Goal: Task Accomplishment & Management: Manage account settings

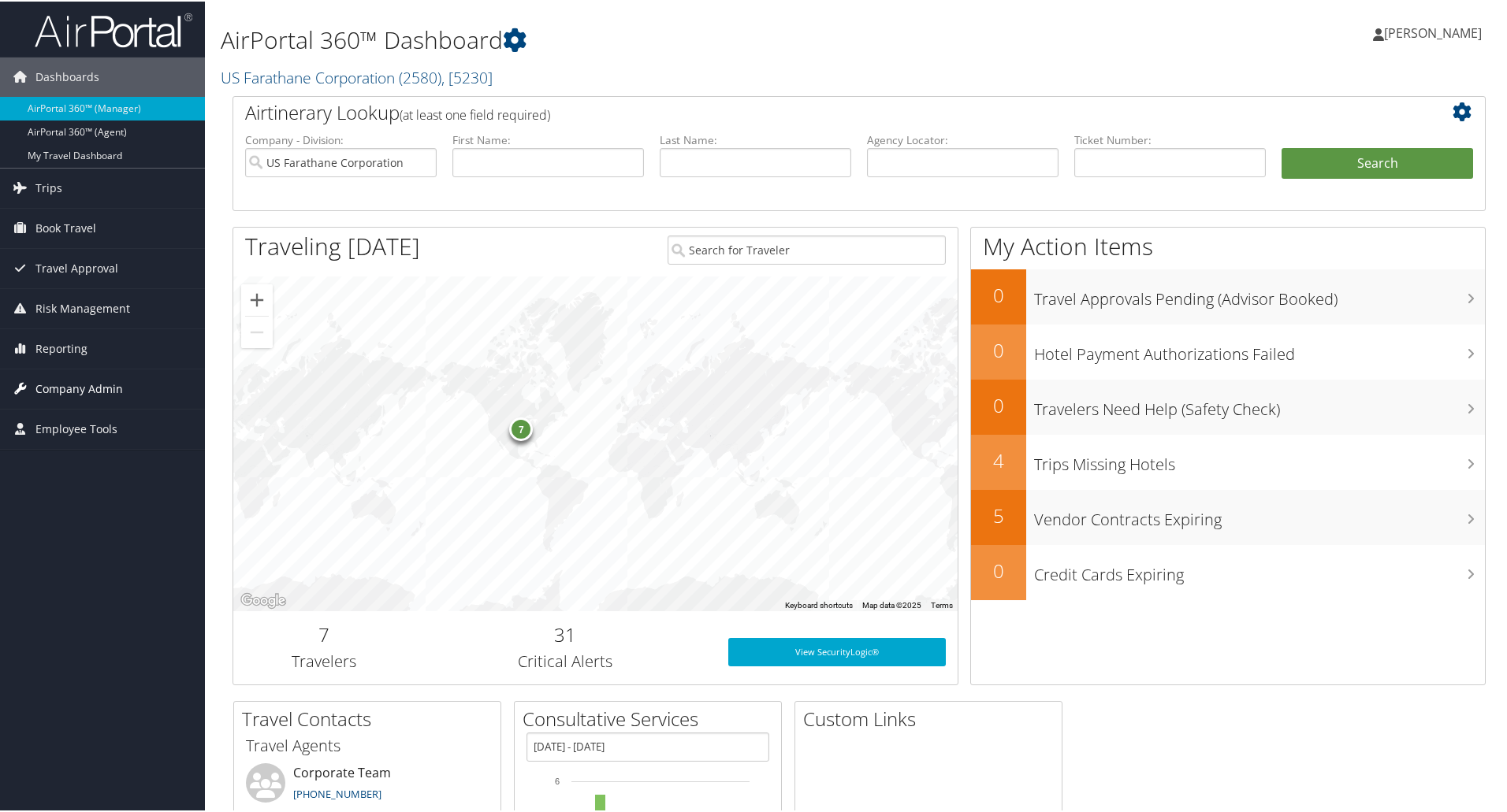
click at [53, 386] on span "Company Admin" at bounding box center [79, 388] width 88 height 40
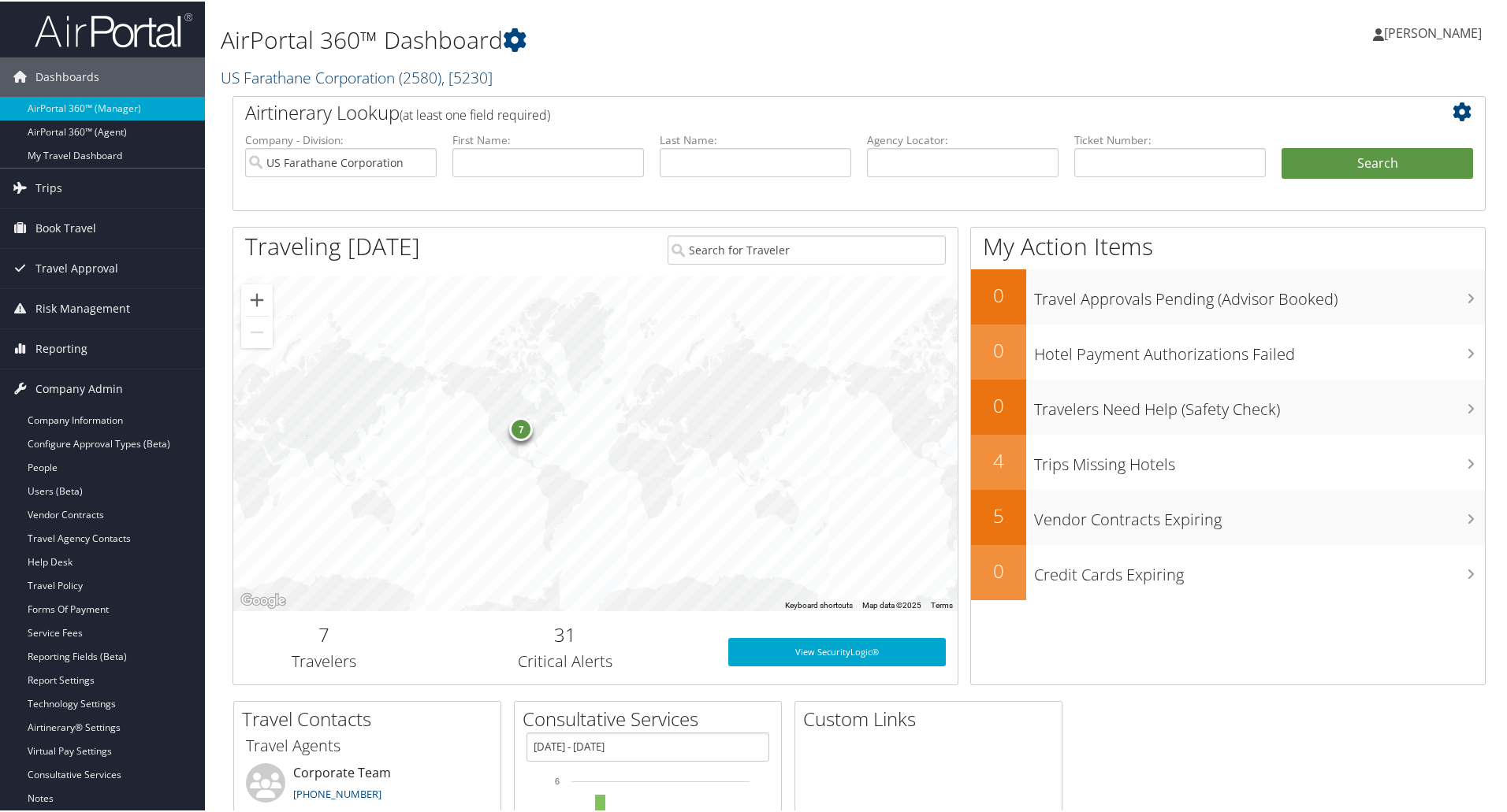
click at [368, 77] on link "US Farathane Corporation ( 2580 ) , [ 5230 ]" at bounding box center [357, 75] width 272 height 22
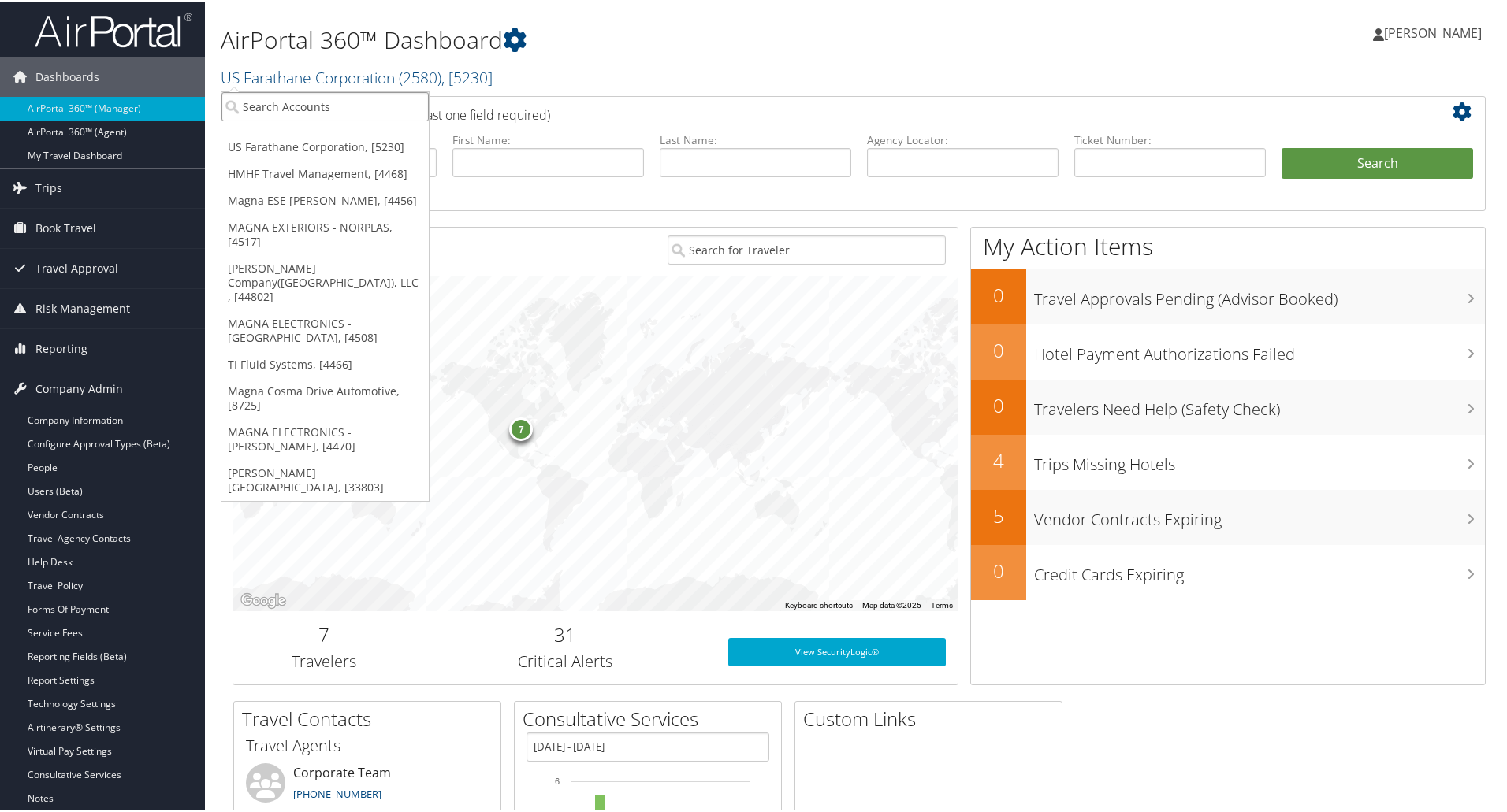
click at [287, 108] on input "search" at bounding box center [326, 105] width 208 height 29
type input "conduent"
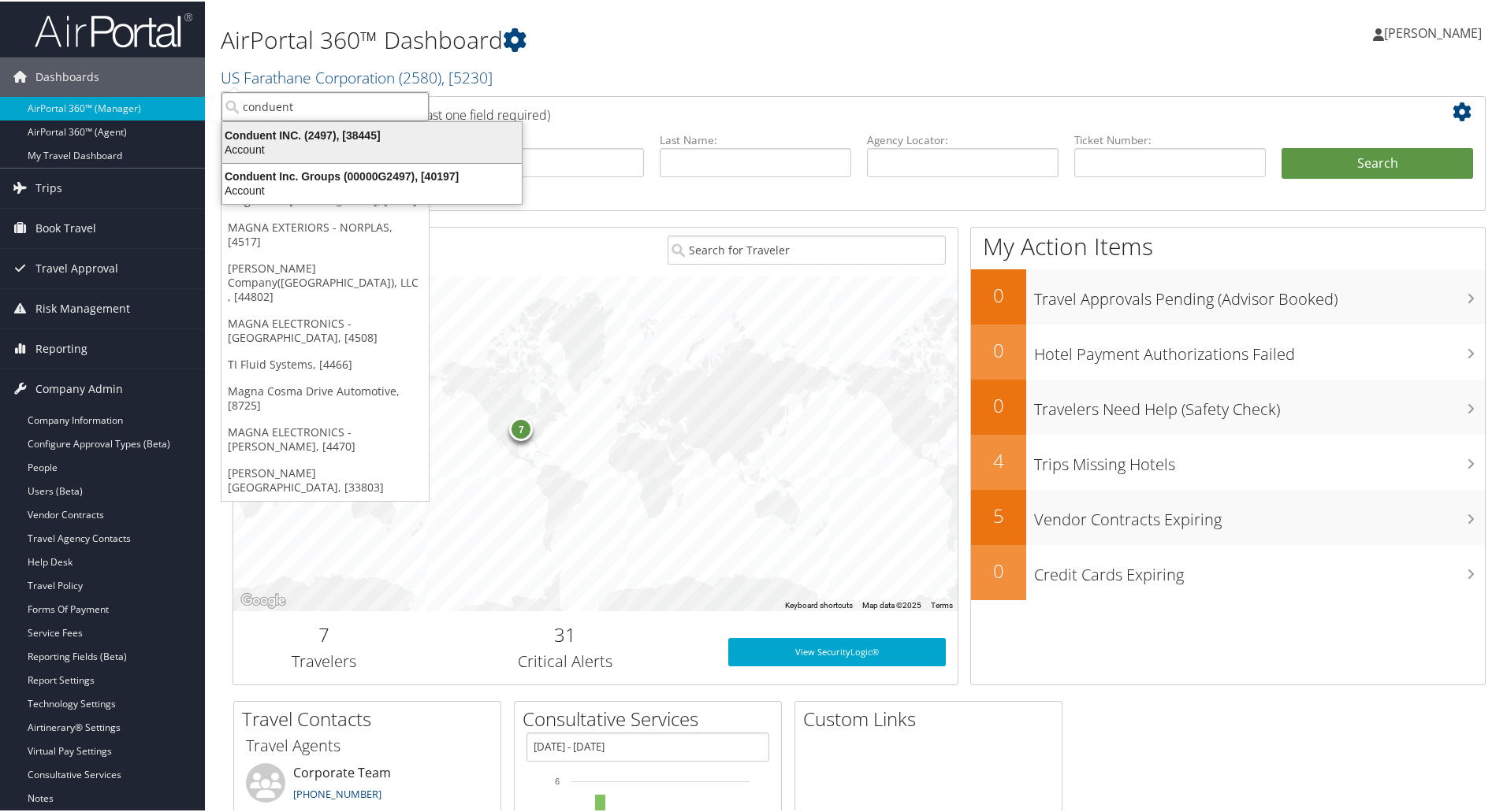
click at [293, 145] on div "Account" at bounding box center [371, 147] width 318 height 14
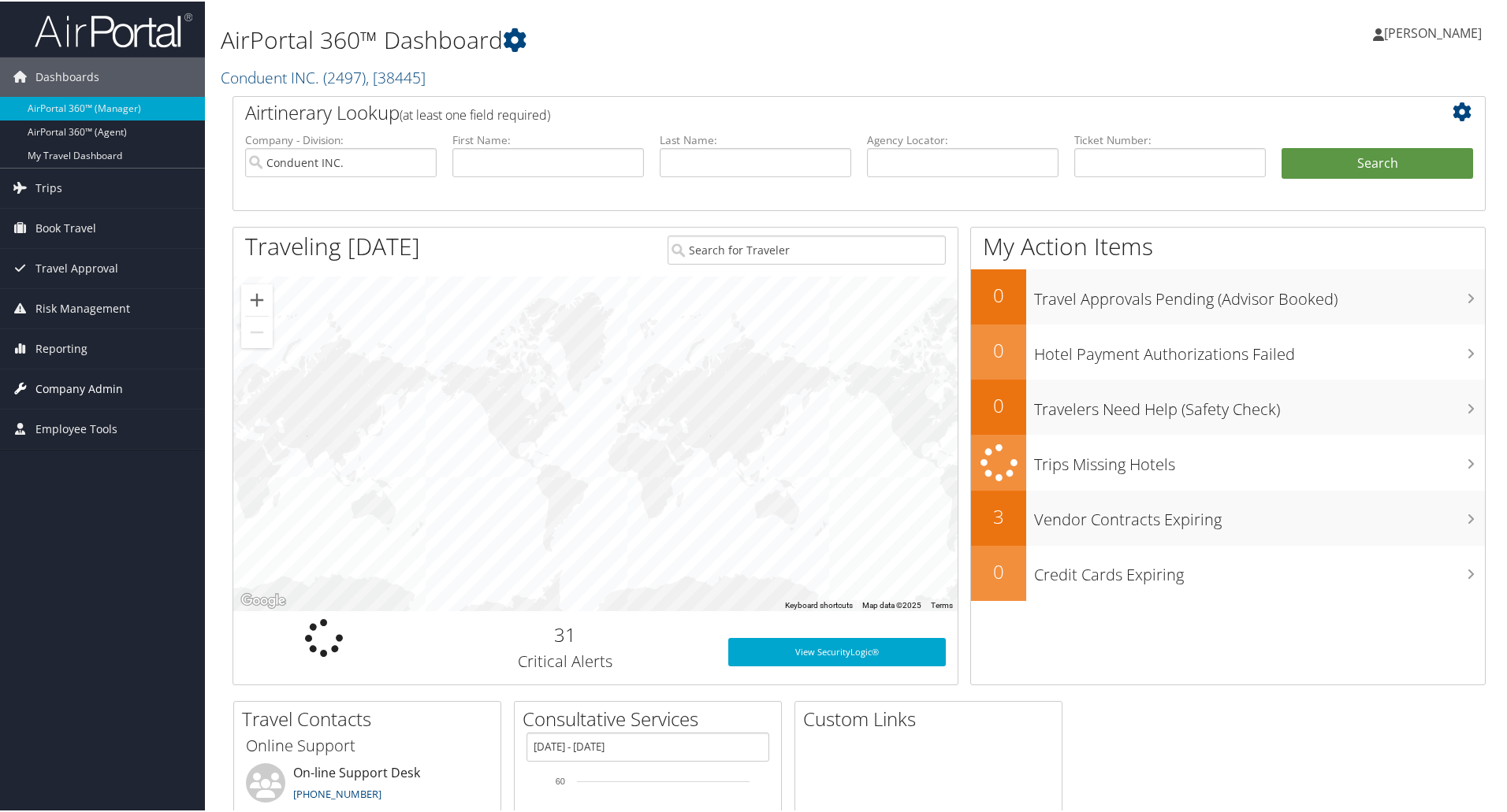
click at [71, 388] on span "Company Admin" at bounding box center [79, 388] width 88 height 40
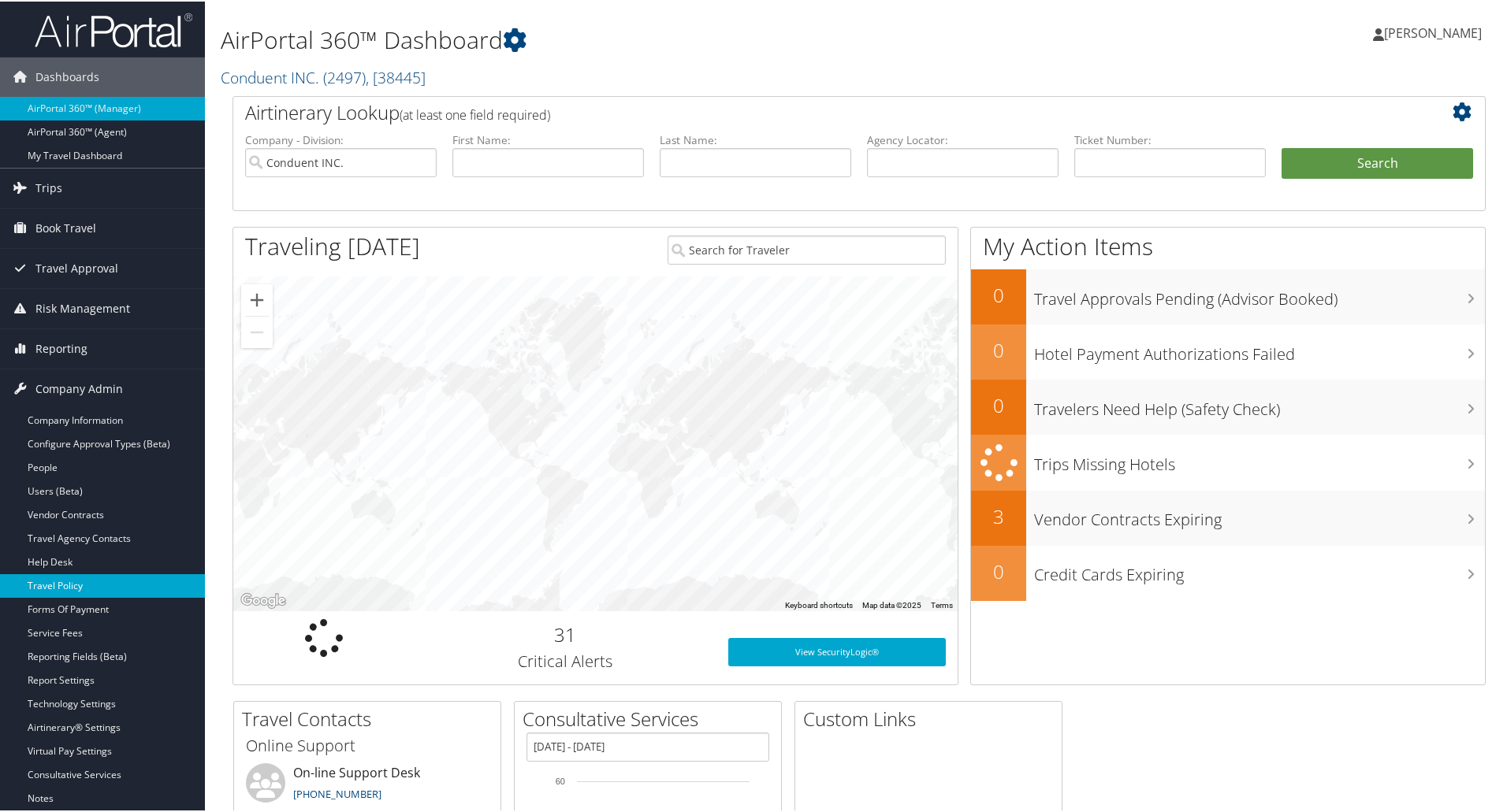
click at [50, 588] on link "Travel Policy" at bounding box center [102, 584] width 205 height 24
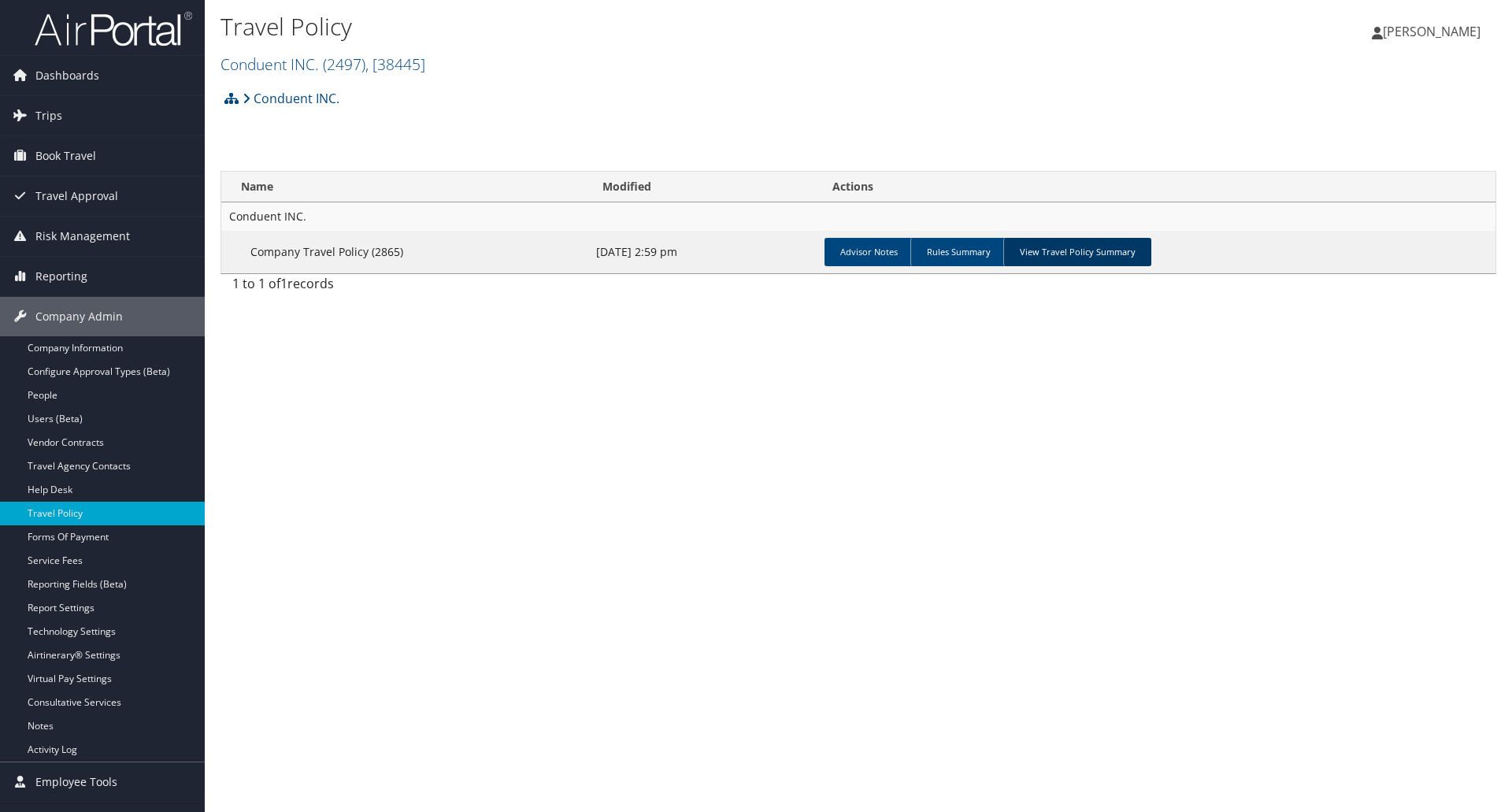
click at [1072, 250] on link "View Travel Policy Summary" at bounding box center [1077, 252] width 148 height 28
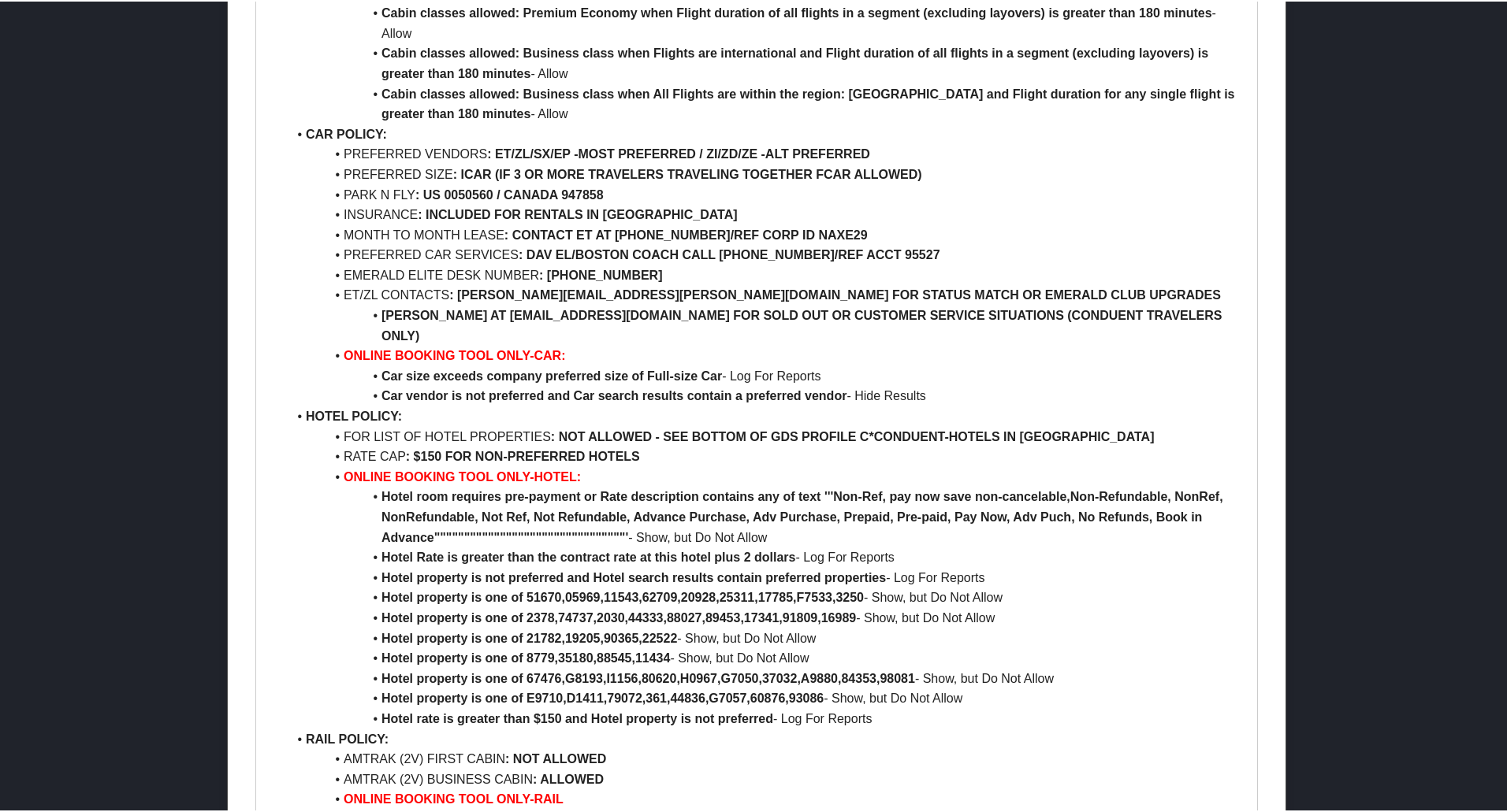
scroll to position [4725, 0]
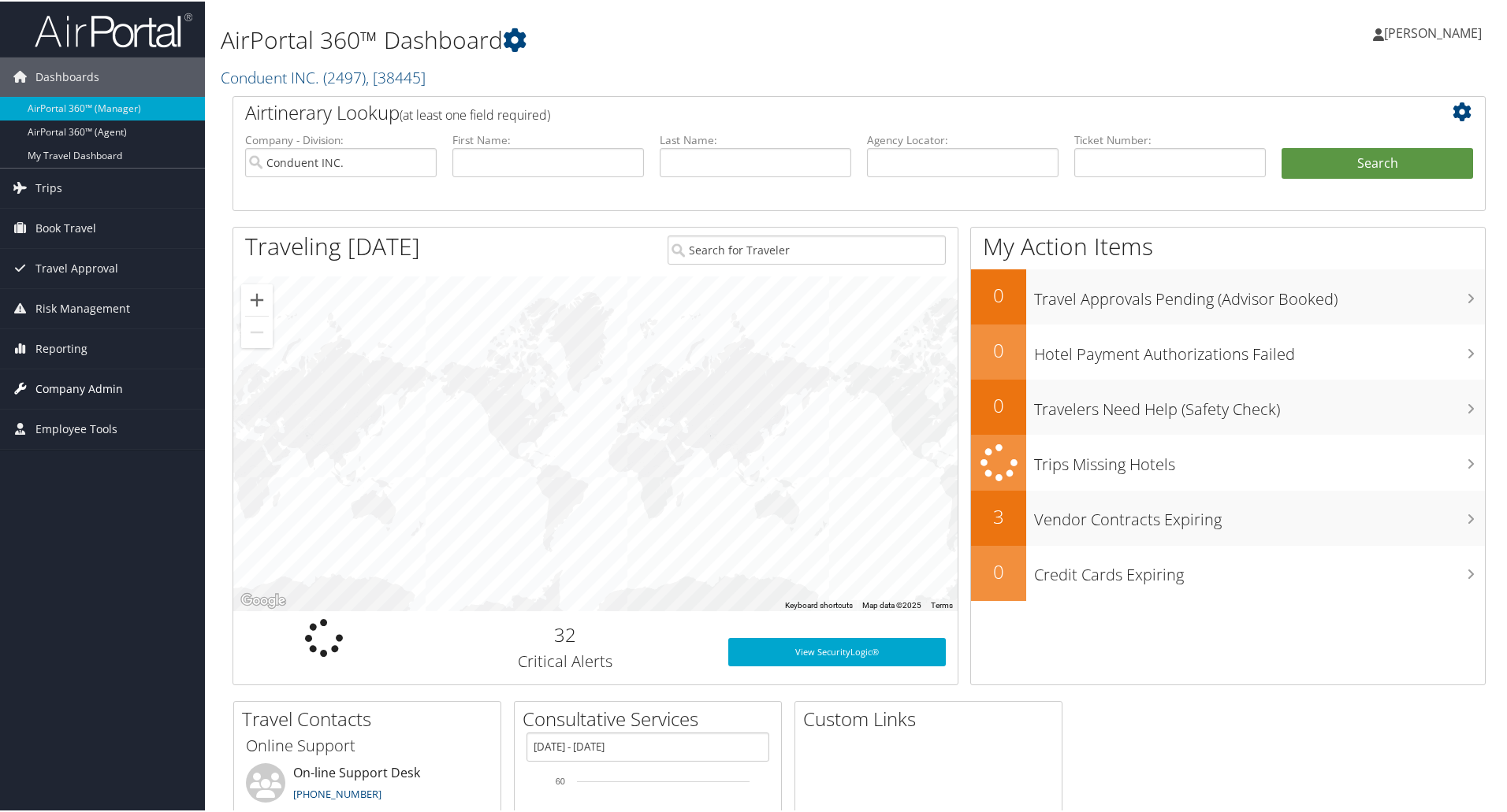
click at [77, 384] on span "Company Admin" at bounding box center [79, 388] width 88 height 40
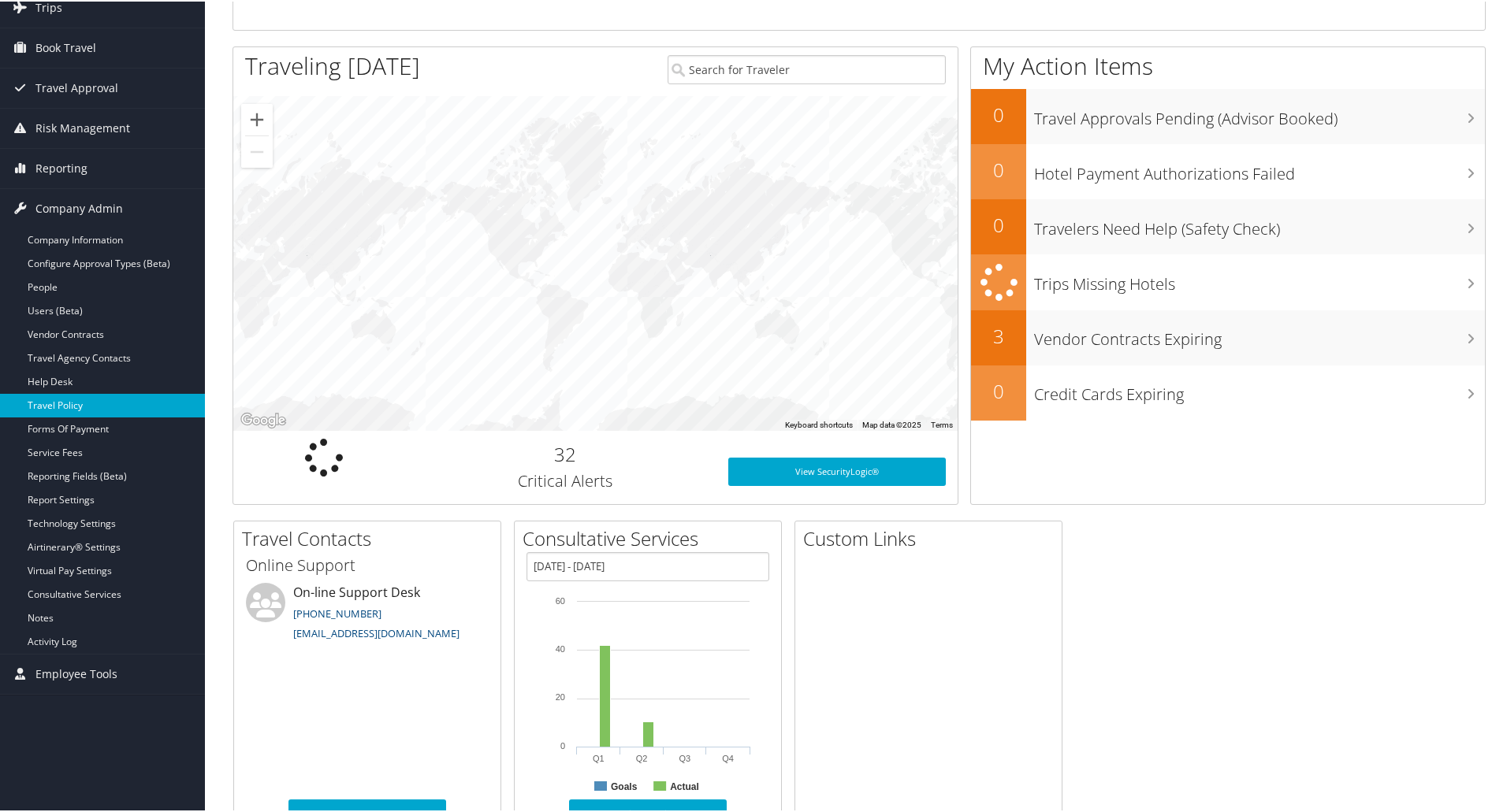
scroll to position [230, 0]
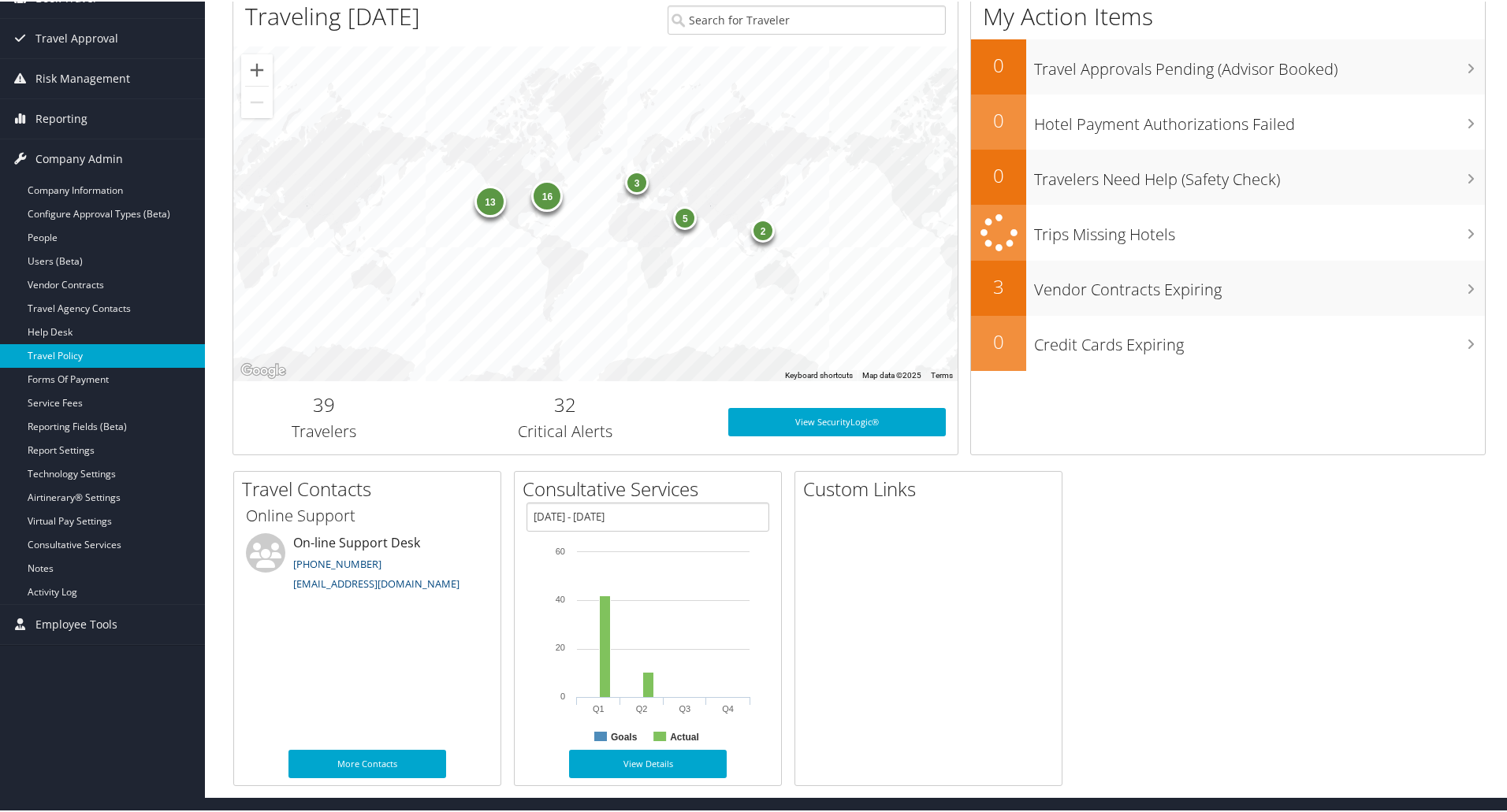
click at [66, 352] on link "Travel Policy" at bounding box center [102, 354] width 205 height 24
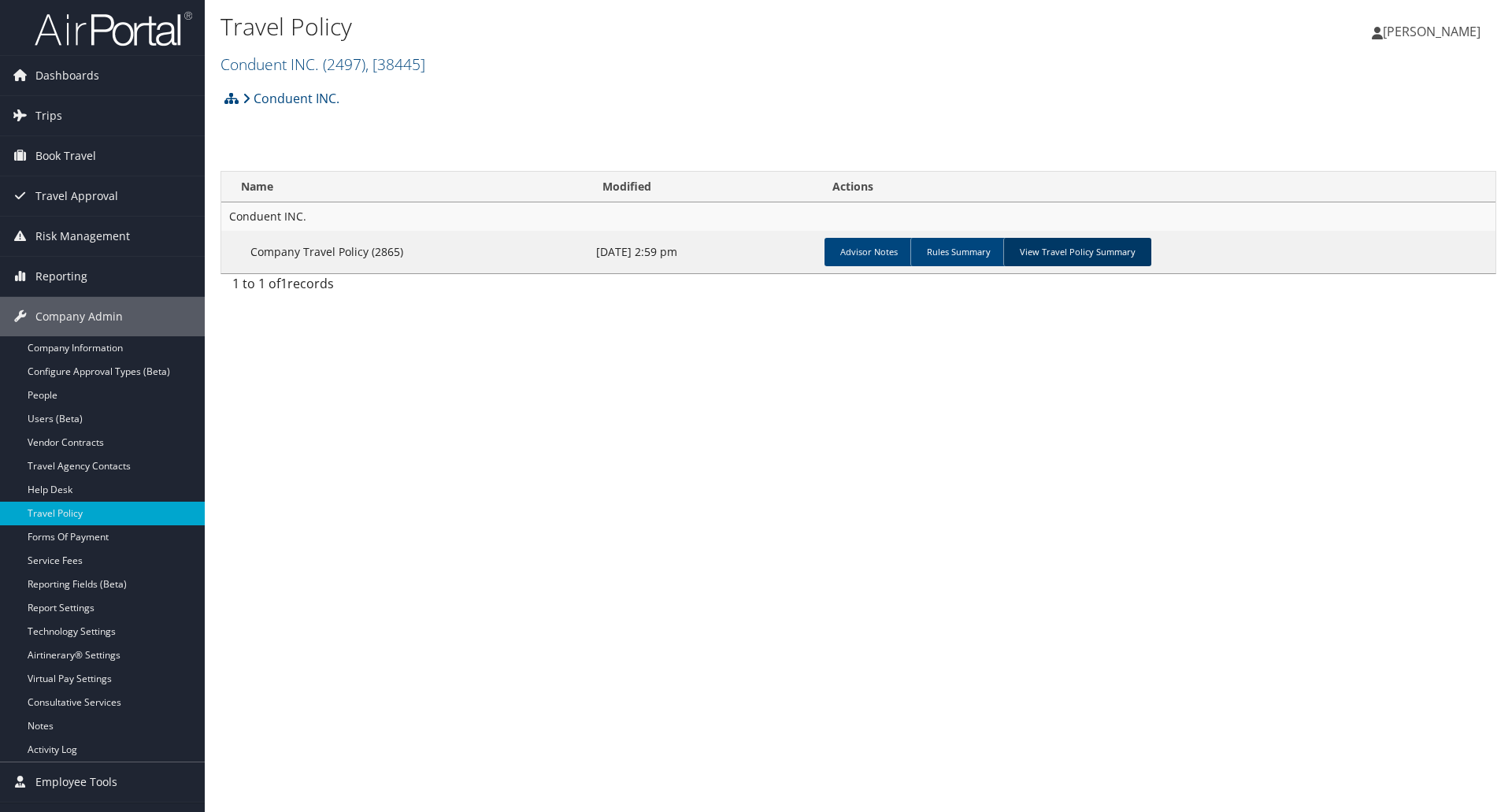
click at [1073, 250] on link "View Travel Policy Summary" at bounding box center [1077, 252] width 148 height 28
